Goal: Task Accomplishment & Management: Use online tool/utility

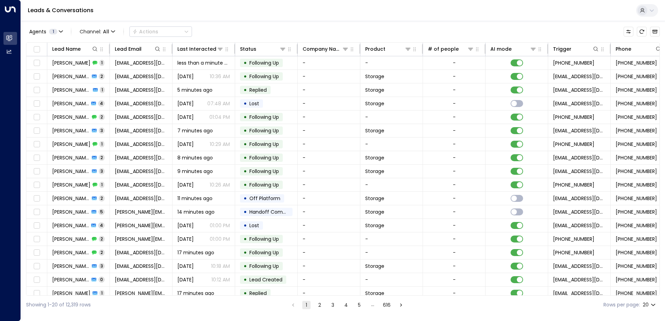
scroll to position [0, 142]
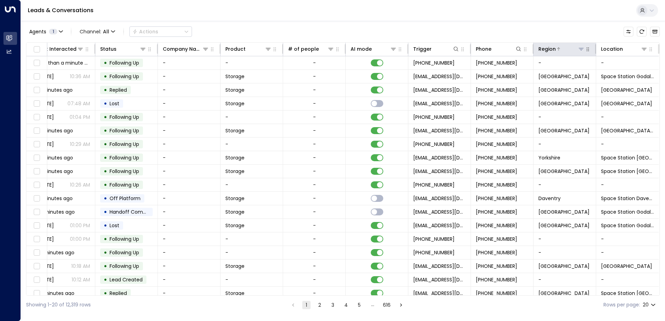
click at [579, 48] on icon at bounding box center [581, 49] width 5 height 2
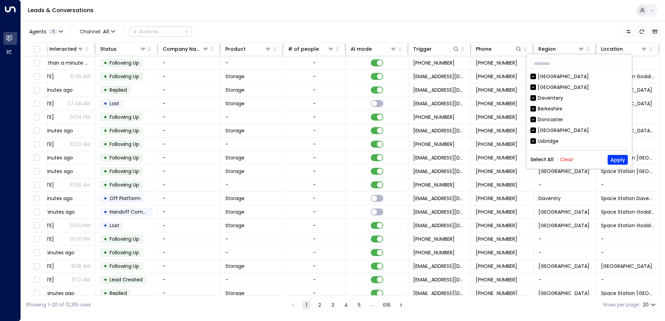
click at [560, 160] on button "Clear" at bounding box center [567, 160] width 14 height 6
click at [551, 86] on div "[GEOGRAPHIC_DATA]" at bounding box center [563, 87] width 51 height 7
click at [613, 159] on button "Apply" at bounding box center [618, 160] width 20 height 10
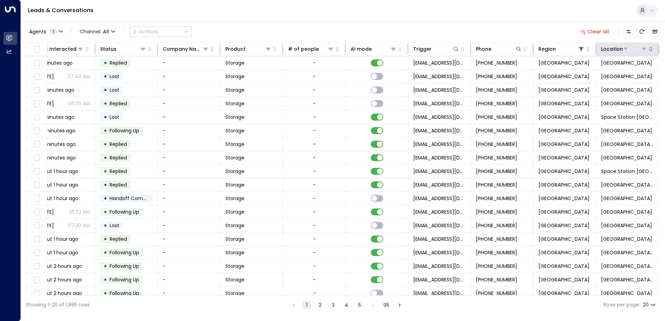
click at [641, 50] on icon at bounding box center [644, 49] width 6 height 6
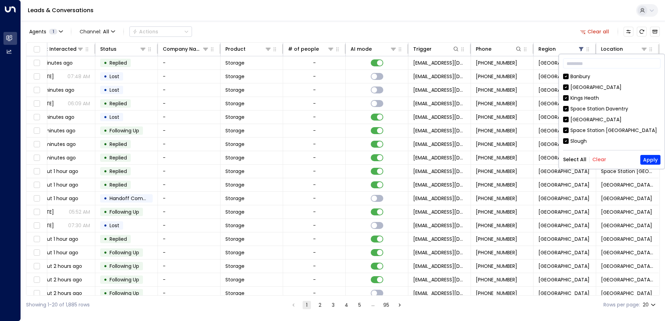
click at [601, 159] on button "Clear" at bounding box center [599, 160] width 14 height 6
click at [578, 86] on div "[GEOGRAPHIC_DATA]" at bounding box center [595, 87] width 51 height 7
click at [651, 158] on button "Apply" at bounding box center [650, 160] width 20 height 10
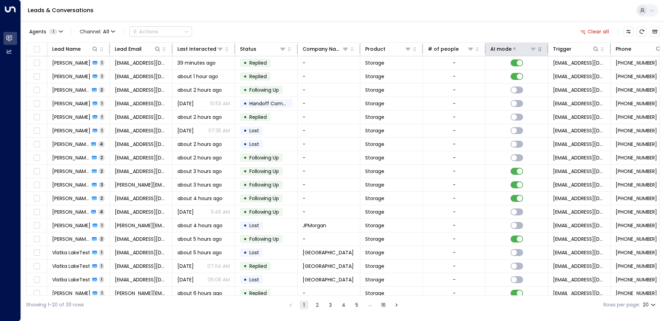
click at [496, 48] on div "AI mode" at bounding box center [500, 49] width 21 height 8
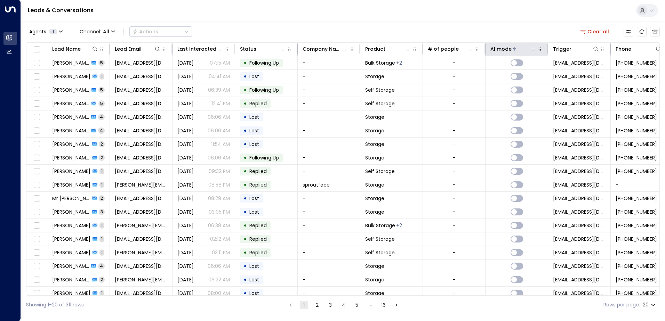
click at [496, 48] on div "AI mode" at bounding box center [500, 49] width 21 height 8
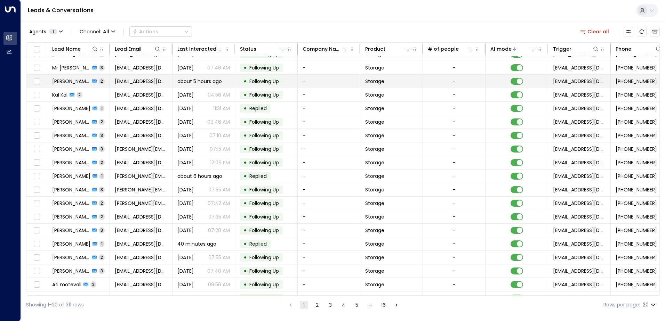
scroll to position [34, 0]
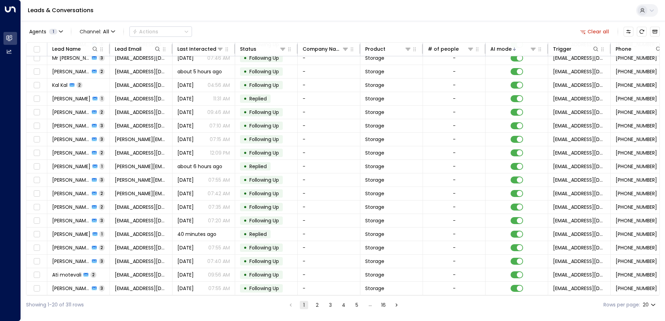
drag, startPoint x: 319, startPoint y: 307, endPoint x: 320, endPoint y: 302, distance: 5.0
click at [319, 307] on button "2" at bounding box center [317, 305] width 8 height 8
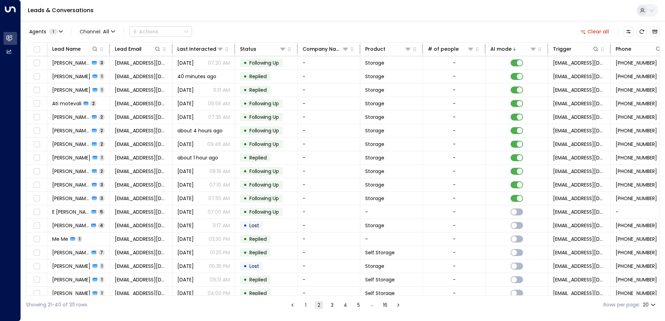
drag, startPoint x: 305, startPoint y: 305, endPoint x: 305, endPoint y: 301, distance: 4.5
click at [305, 305] on button "1" at bounding box center [306, 305] width 8 height 8
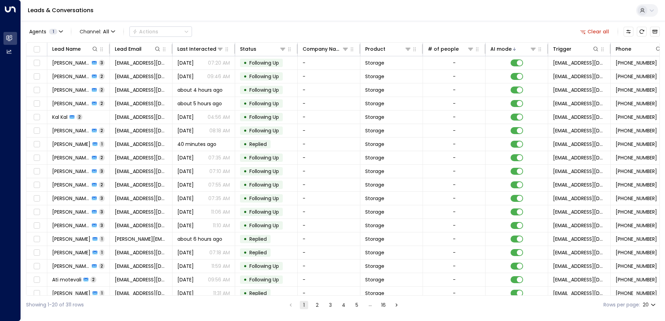
click at [317, 303] on button "2" at bounding box center [317, 305] width 8 height 8
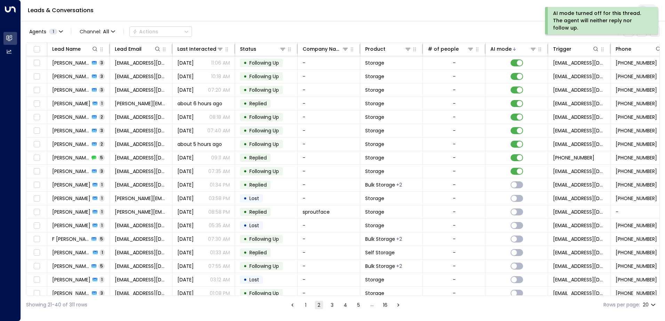
click at [306, 306] on button "1" at bounding box center [306, 305] width 8 height 8
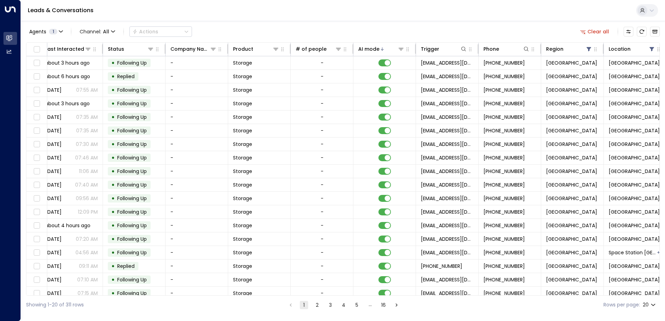
scroll to position [0, 142]
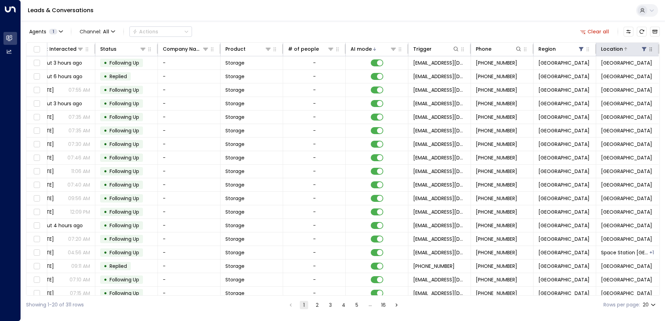
click at [631, 49] on div at bounding box center [635, 49] width 25 height 7
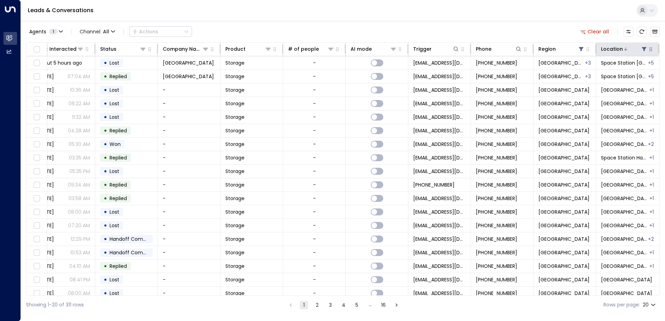
click at [631, 49] on div at bounding box center [635, 49] width 25 height 7
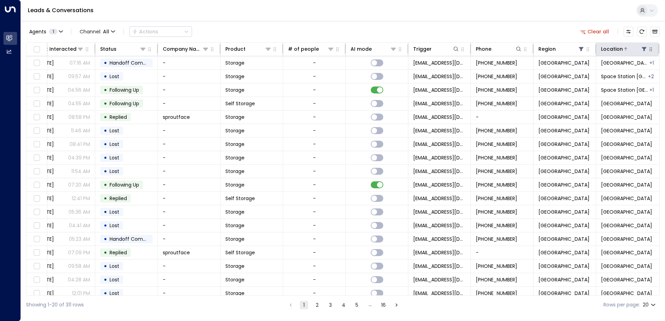
click at [643, 49] on icon at bounding box center [644, 49] width 5 height 4
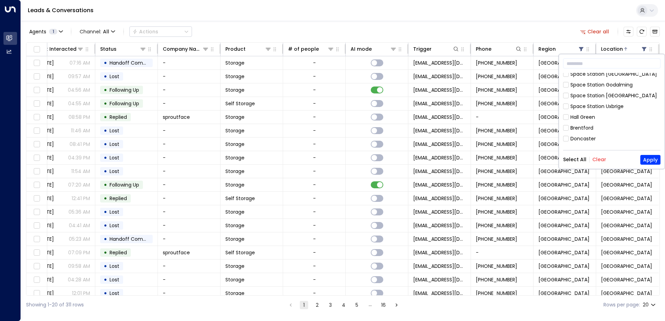
scroll to position [133, 0]
click at [588, 131] on div "Hall Green" at bounding box center [582, 134] width 25 height 7
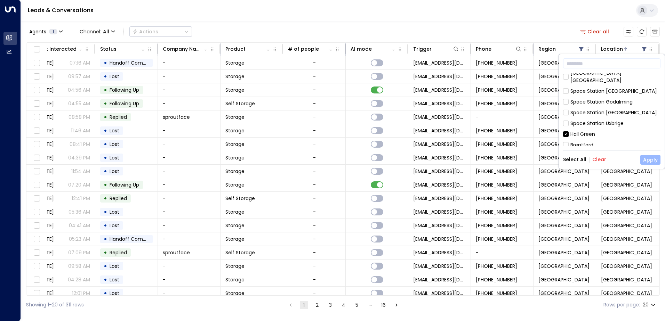
click at [645, 161] on button "Apply" at bounding box center [650, 160] width 20 height 10
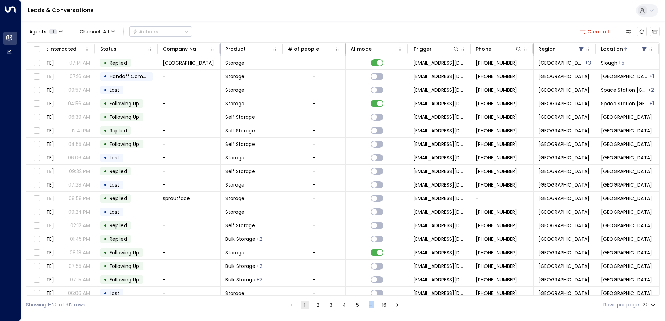
drag, startPoint x: 554, startPoint y: 296, endPoint x: 324, endPoint y: 304, distance: 230.4
click at [324, 304] on div "Showing 1-20 of 312 rows 1 2 3 4 5 … 16 Rows per page: 20 **" at bounding box center [343, 305] width 634 height 18
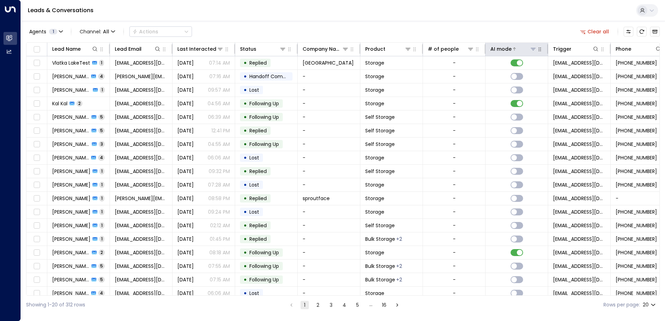
click at [502, 46] on div "AI mode" at bounding box center [500, 49] width 21 height 8
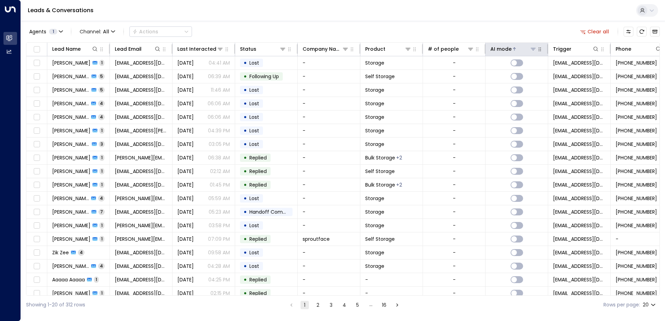
click at [502, 46] on div "AI mode" at bounding box center [500, 49] width 21 height 8
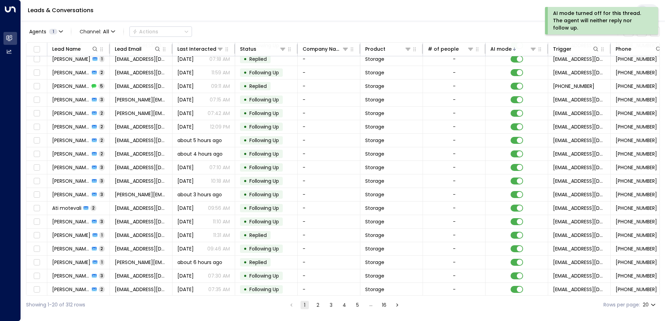
scroll to position [34, 0]
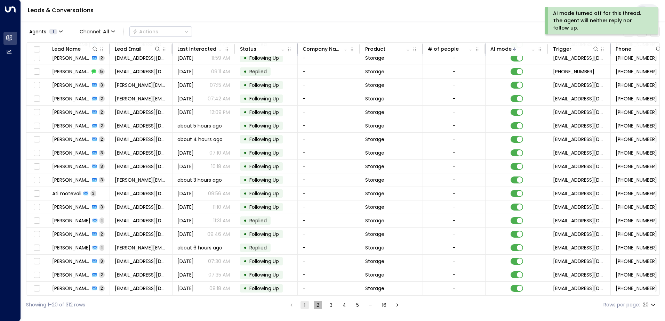
click at [317, 305] on button "2" at bounding box center [318, 305] width 8 height 8
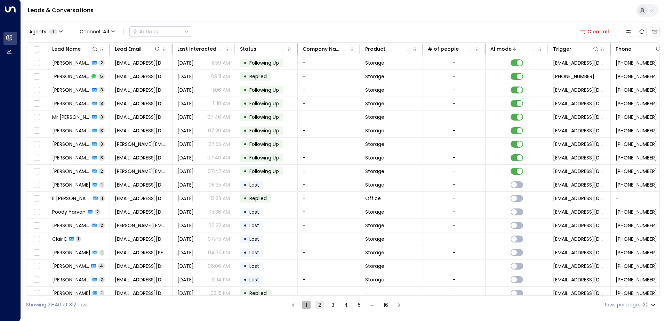
click at [305, 305] on button "1" at bounding box center [306, 305] width 8 height 8
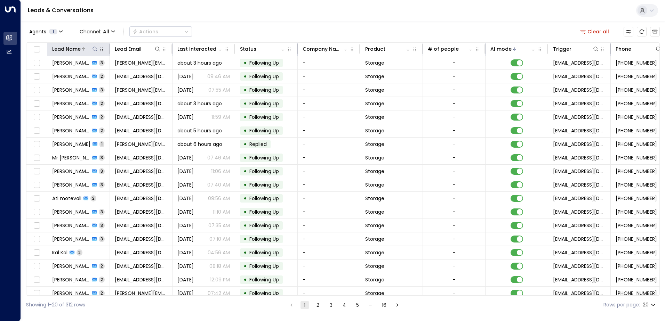
click at [97, 48] on icon at bounding box center [95, 49] width 6 height 6
type input "****"
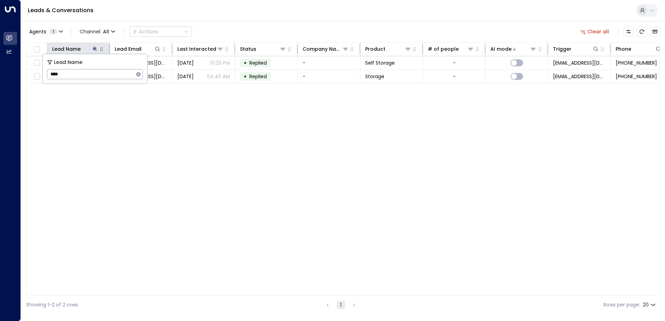
click at [290, 7] on div "Leads & Conversations" at bounding box center [343, 10] width 644 height 21
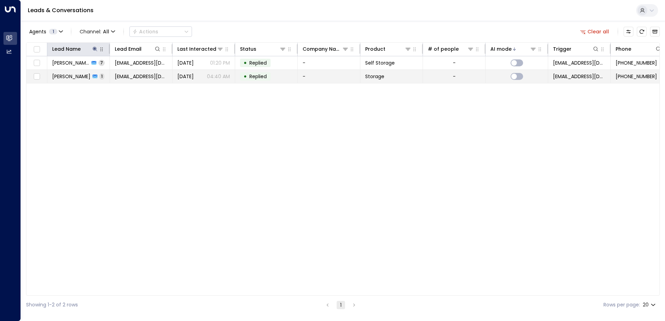
click at [273, 81] on td "• Replied" at bounding box center [266, 76] width 63 height 13
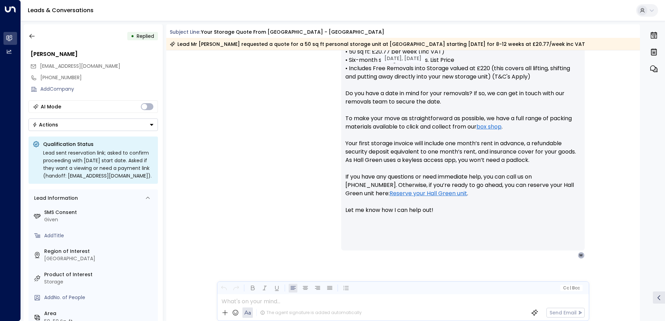
scroll to position [299, 0]
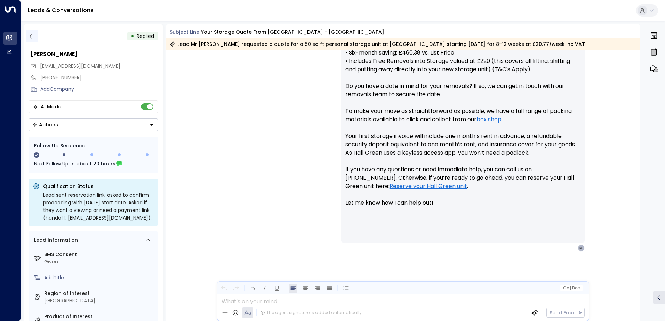
click at [31, 34] on icon "button" at bounding box center [32, 36] width 7 height 7
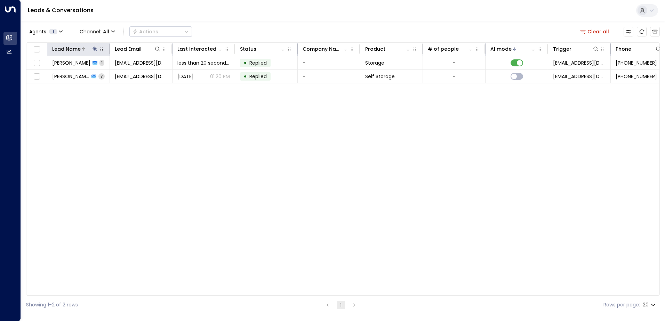
click at [84, 48] on icon at bounding box center [83, 48] width 3 height 3
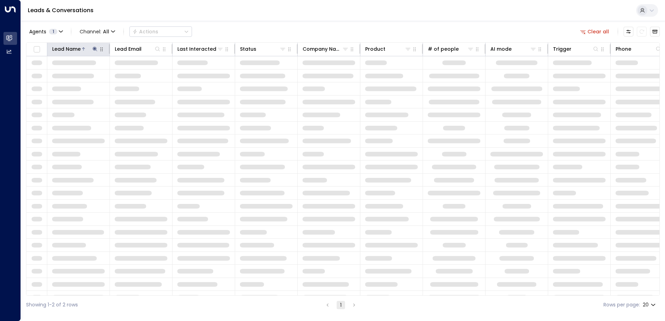
click at [93, 50] on icon at bounding box center [95, 49] width 6 height 6
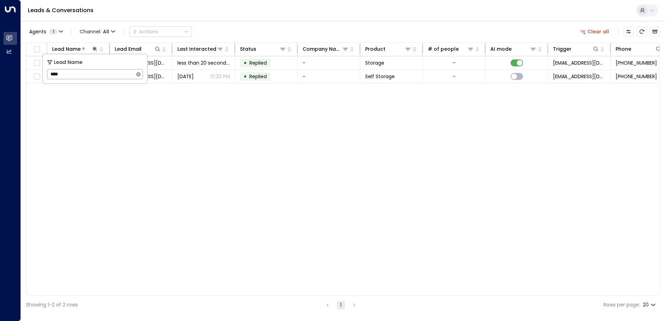
click at [139, 75] on icon "button" at bounding box center [138, 74] width 5 height 5
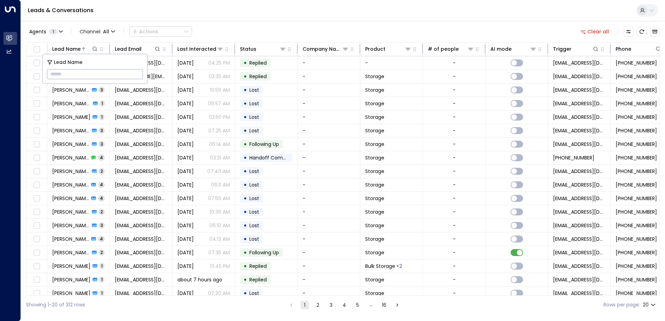
click at [284, 14] on div "Leads & Conversations" at bounding box center [343, 10] width 644 height 21
click at [288, 304] on li "pagination navigation" at bounding box center [291, 305] width 9 height 9
click at [506, 52] on div "AI mode" at bounding box center [500, 49] width 21 height 8
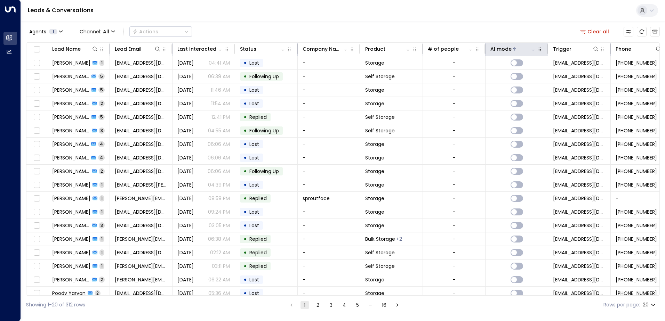
click at [508, 47] on div "AI mode" at bounding box center [500, 49] width 21 height 8
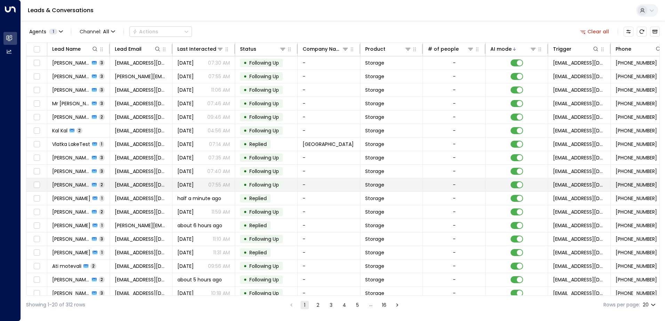
scroll to position [34, 0]
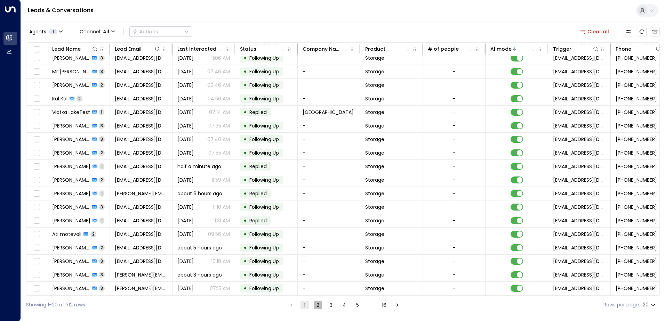
click at [315, 305] on button "2" at bounding box center [318, 305] width 8 height 8
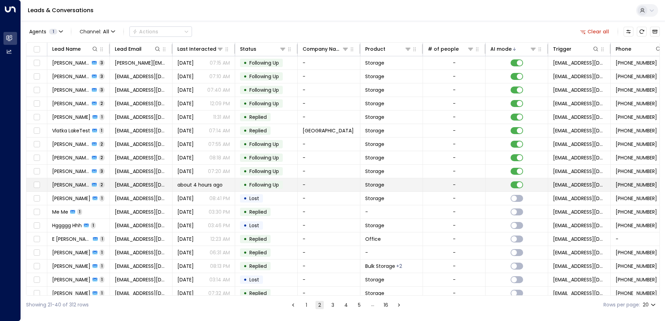
click at [278, 185] on span "Following Up" at bounding box center [264, 185] width 30 height 7
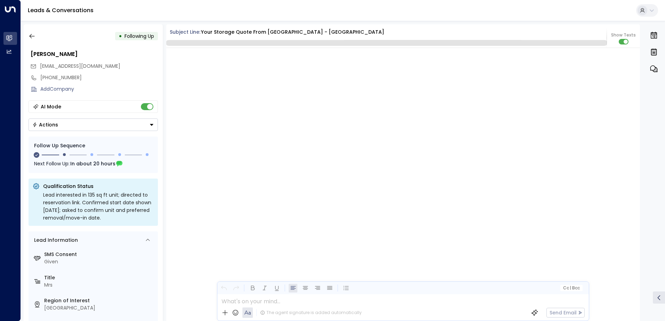
scroll to position [1425, 0]
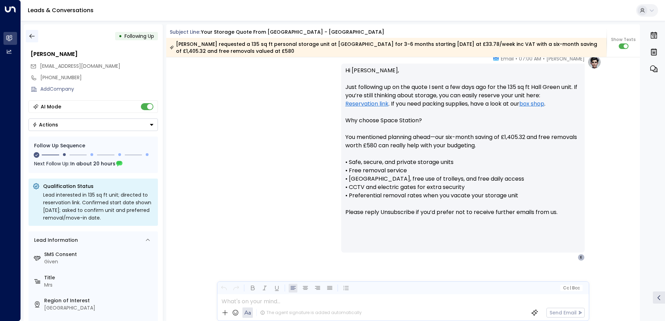
click at [32, 35] on icon "button" at bounding box center [32, 36] width 7 height 7
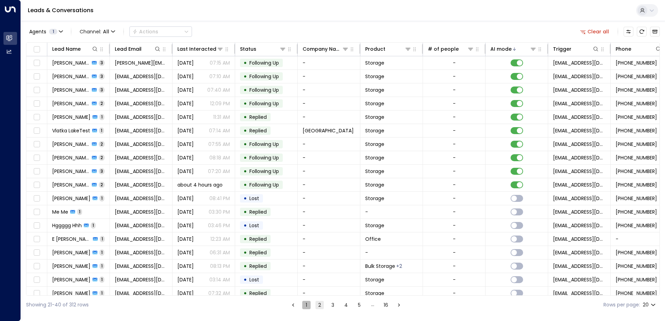
click at [304, 303] on button "1" at bounding box center [306, 305] width 8 height 8
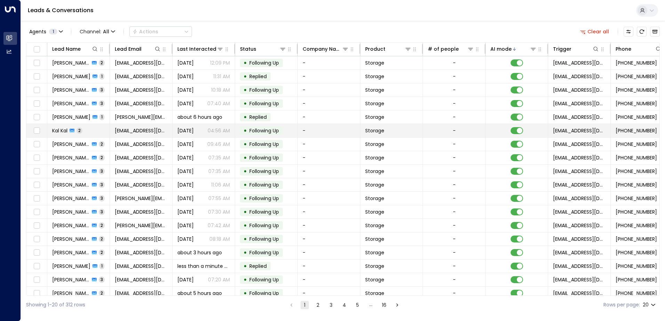
click at [281, 129] on span "Following Up" at bounding box center [264, 130] width 34 height 7
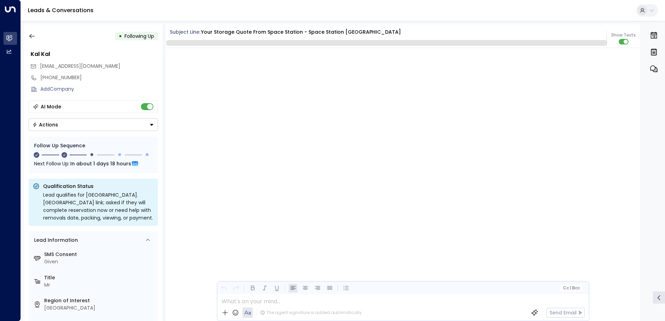
scroll to position [864, 0]
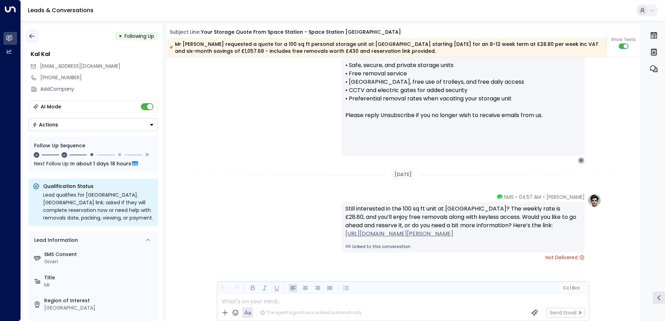
click at [30, 34] on icon "button" at bounding box center [32, 36] width 7 height 7
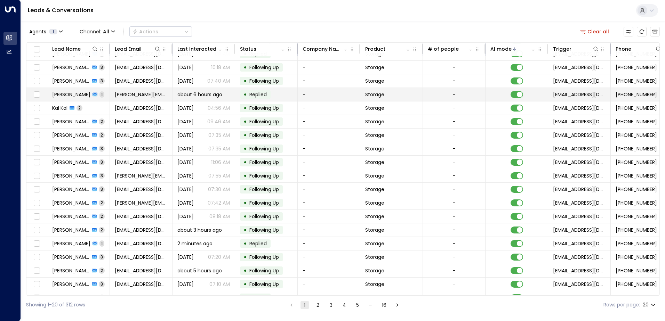
scroll to position [34, 0]
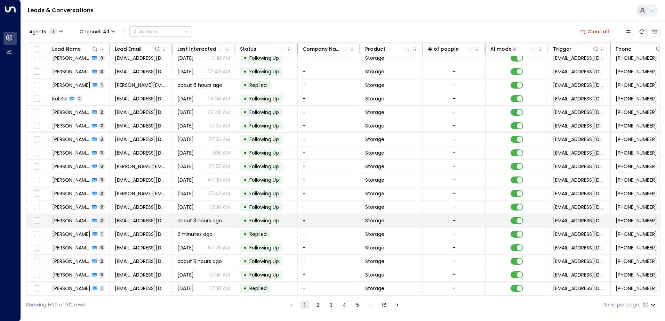
click at [289, 218] on td "• Following Up" at bounding box center [266, 220] width 63 height 13
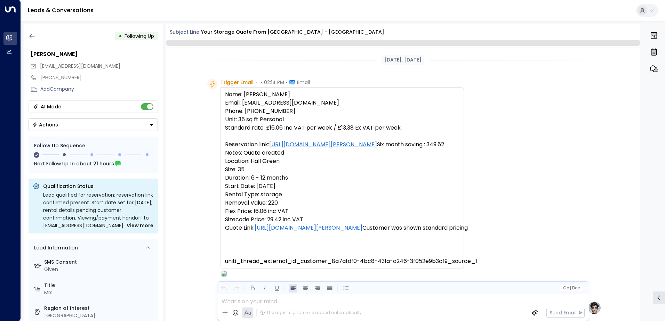
scroll to position [532, 0]
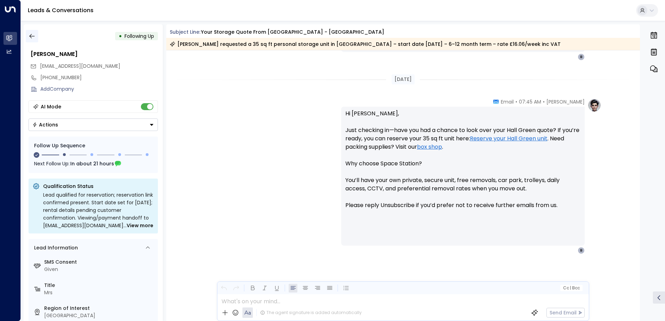
click at [32, 36] on icon "button" at bounding box center [32, 36] width 7 height 7
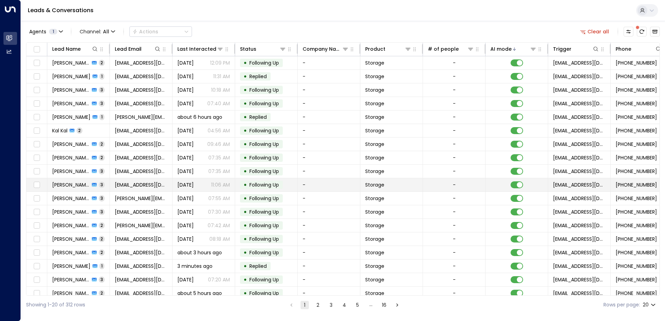
scroll to position [34, 0]
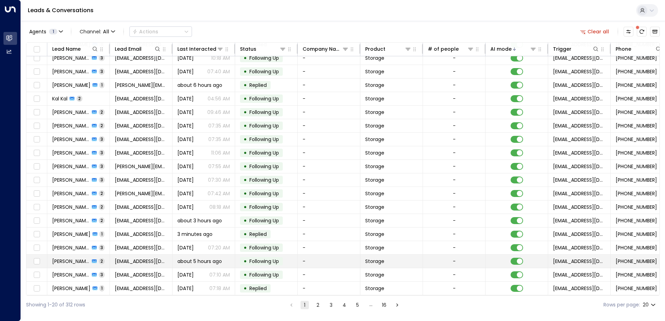
click at [278, 259] on span "Following Up" at bounding box center [264, 261] width 30 height 7
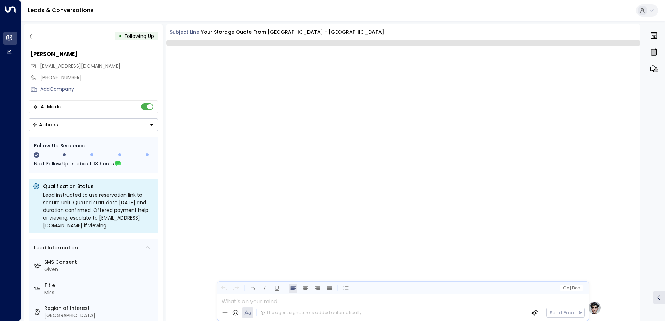
scroll to position [591, 0]
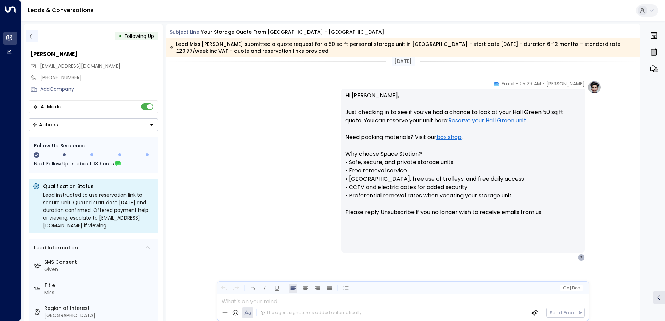
click at [33, 39] on icon "button" at bounding box center [32, 36] width 7 height 7
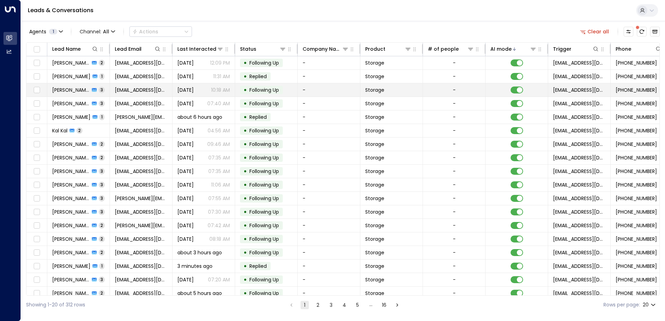
click at [266, 91] on span "Following Up" at bounding box center [264, 90] width 30 height 7
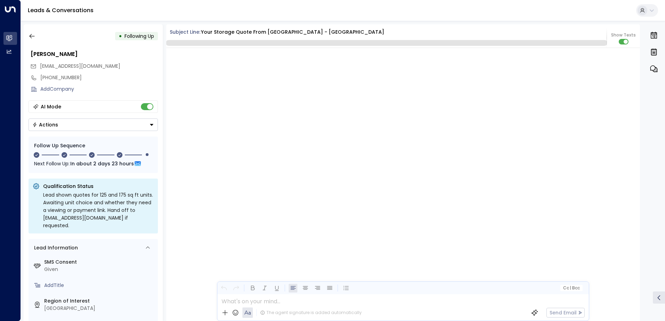
scroll to position [996, 0]
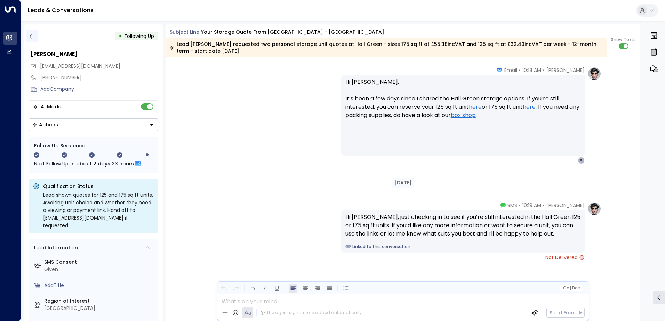
click at [27, 38] on button "button" at bounding box center [32, 36] width 13 height 13
